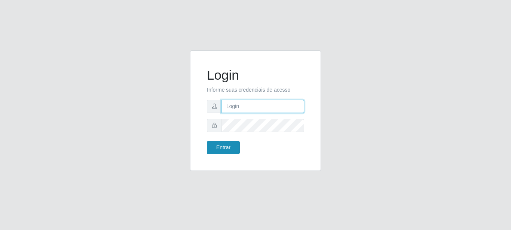
type input "caio@B1"
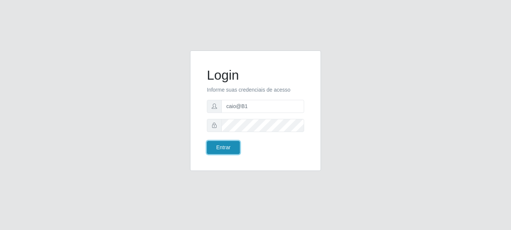
click at [232, 147] on button "Entrar" at bounding box center [223, 147] width 33 height 13
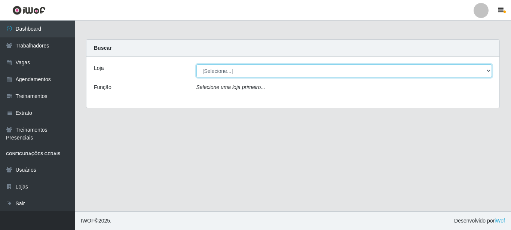
click at [477, 71] on select "[Selecione...] Bemais Supermercados - B1 [GEOGRAPHIC_DATA]" at bounding box center [344, 70] width 296 height 13
select select "403"
click at [196, 64] on select "[Selecione...] Bemais Supermercados - B1 [GEOGRAPHIC_DATA]" at bounding box center [344, 70] width 296 height 13
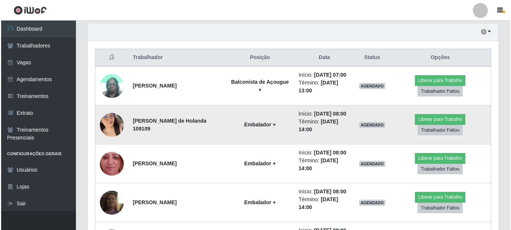
scroll to position [262, 0]
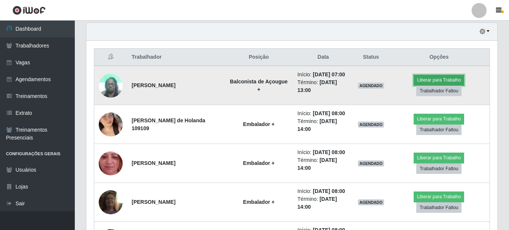
click at [459, 81] on button "Liberar para Trabalho" at bounding box center [439, 80] width 51 height 10
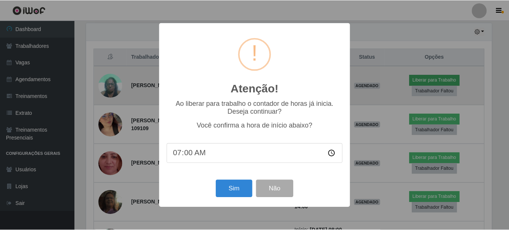
scroll to position [155, 407]
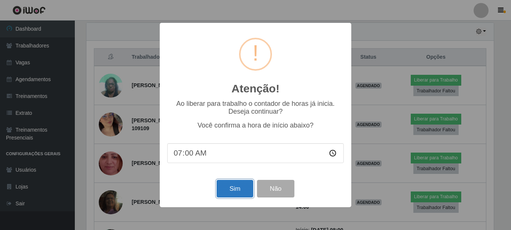
click at [235, 187] on button "Sim" at bounding box center [235, 189] width 36 height 18
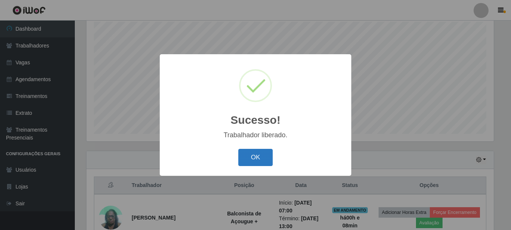
click at [246, 155] on button "OK" at bounding box center [255, 158] width 35 height 18
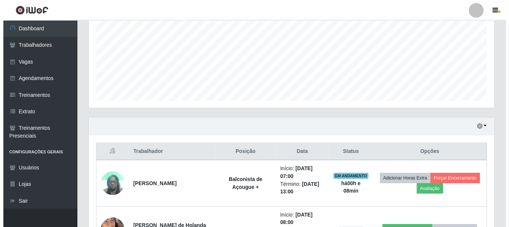
scroll to position [283, 0]
